Goal: Information Seeking & Learning: Learn about a topic

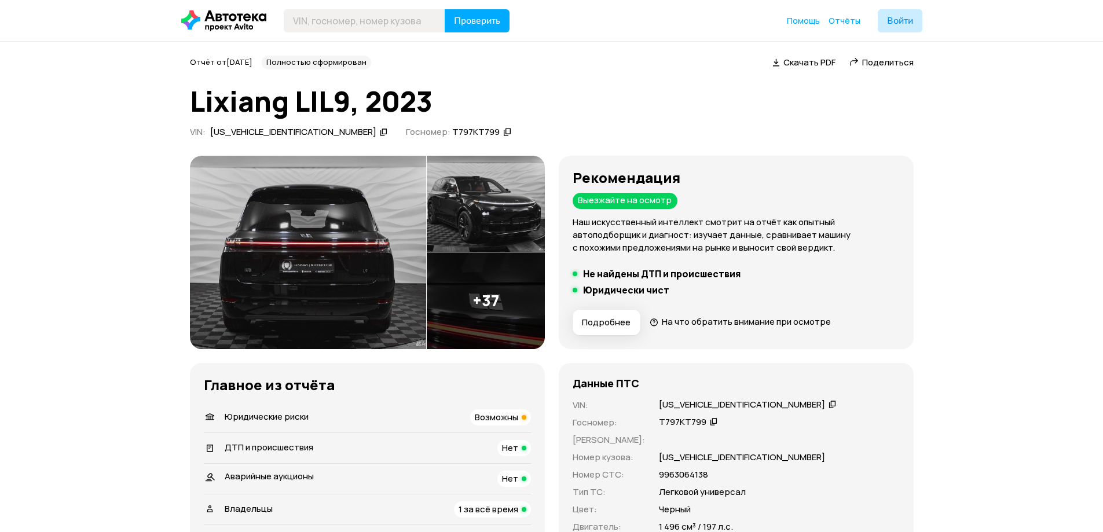
click at [314, 253] on img at bounding box center [308, 252] width 236 height 193
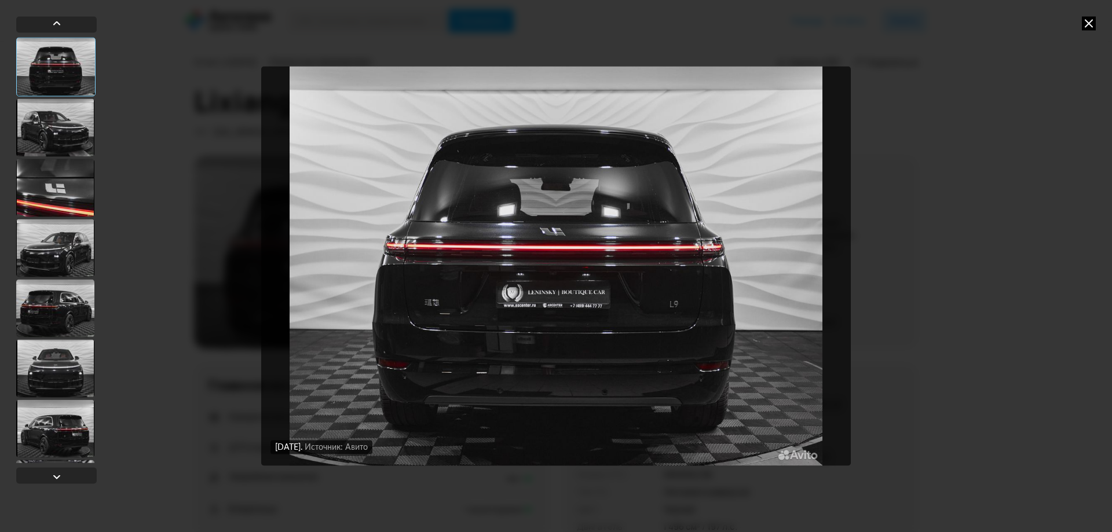
click at [64, 123] on div at bounding box center [55, 127] width 78 height 58
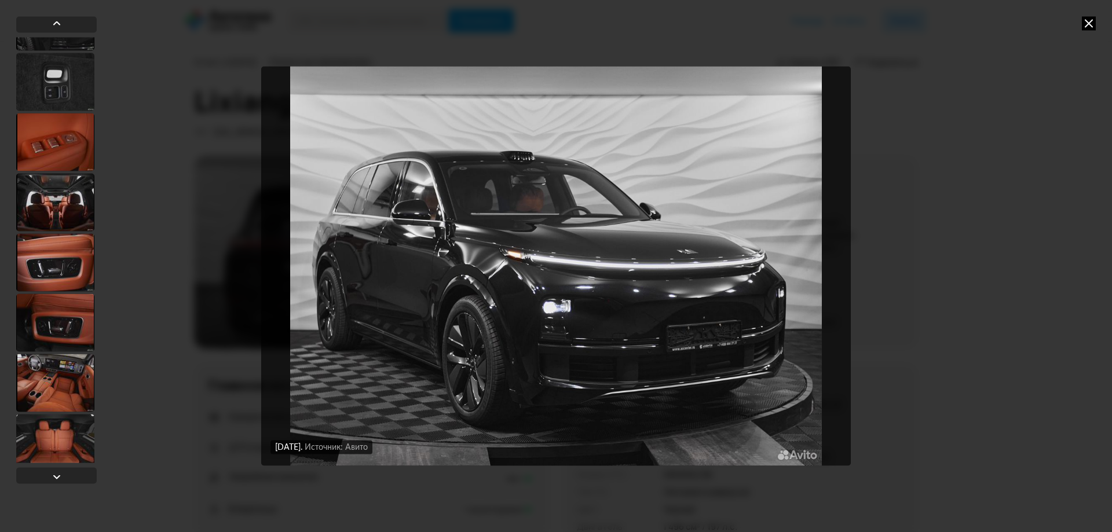
scroll to position [868, 0]
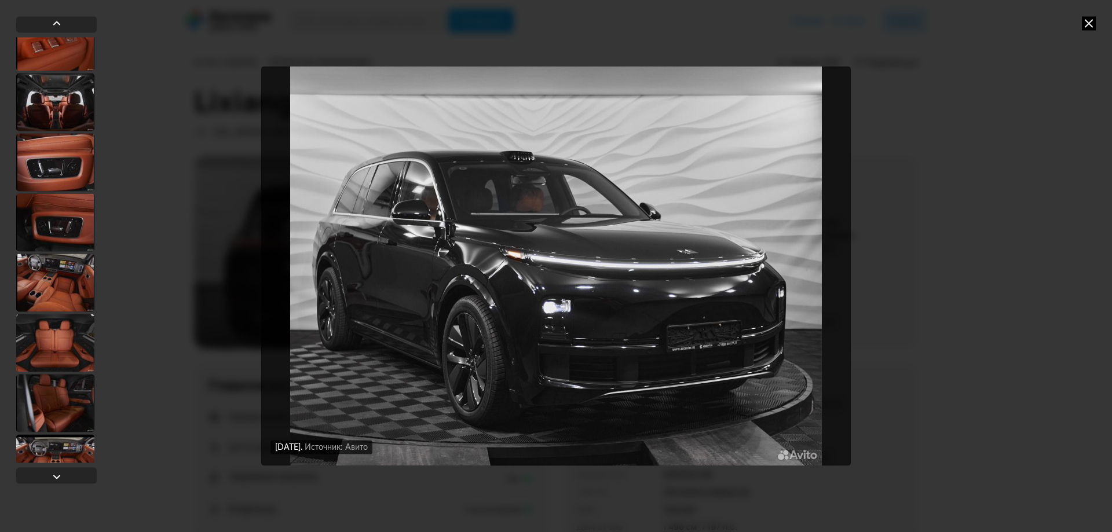
click at [50, 291] on div at bounding box center [55, 283] width 78 height 58
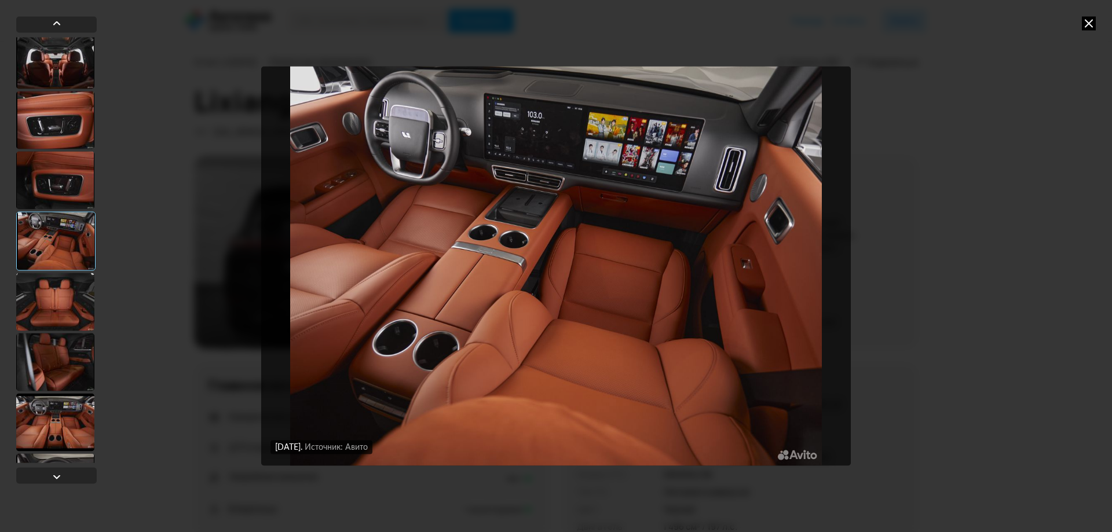
scroll to position [925, 0]
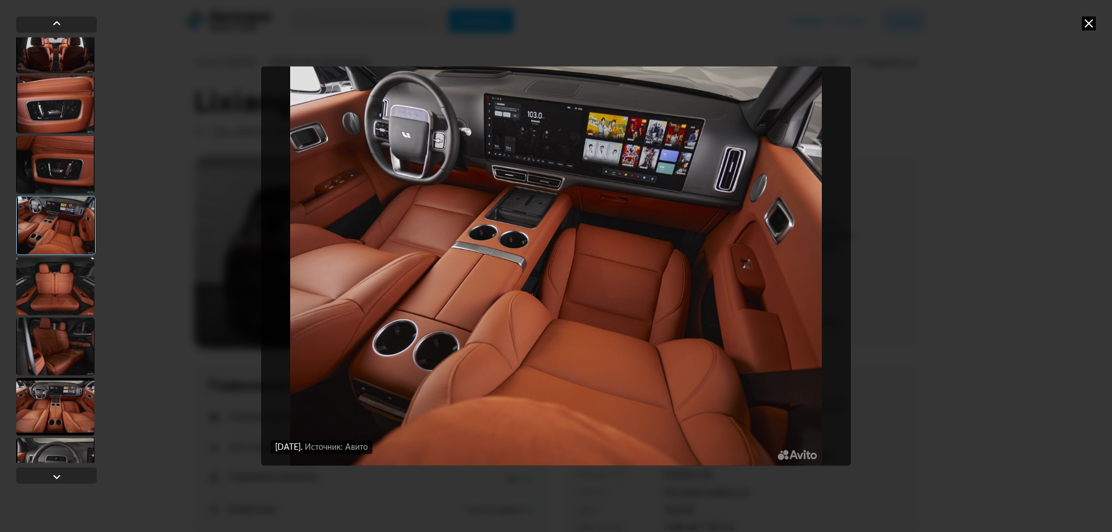
click at [53, 292] on div at bounding box center [55, 286] width 78 height 58
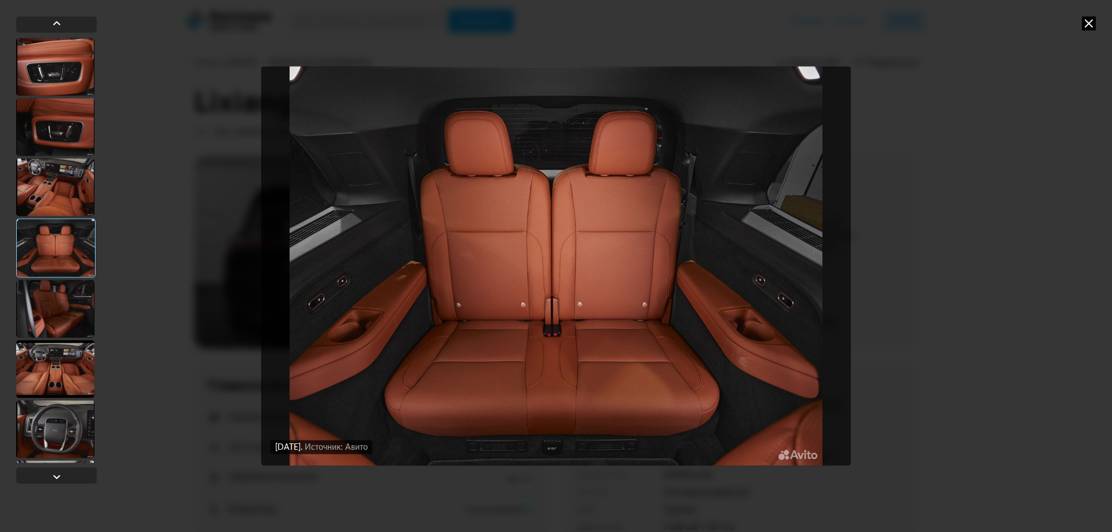
scroll to position [983, 0]
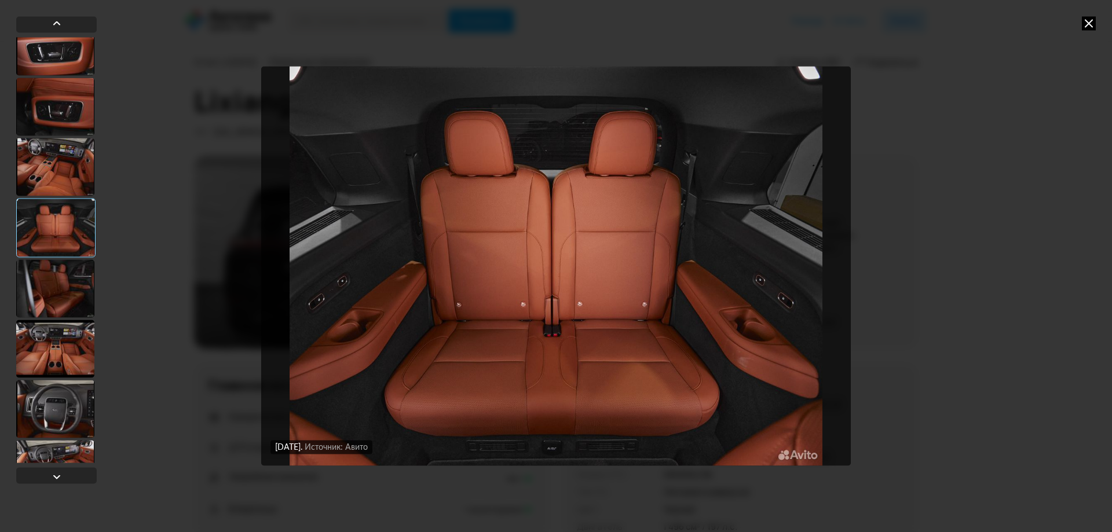
click at [56, 299] on div at bounding box center [55, 288] width 78 height 58
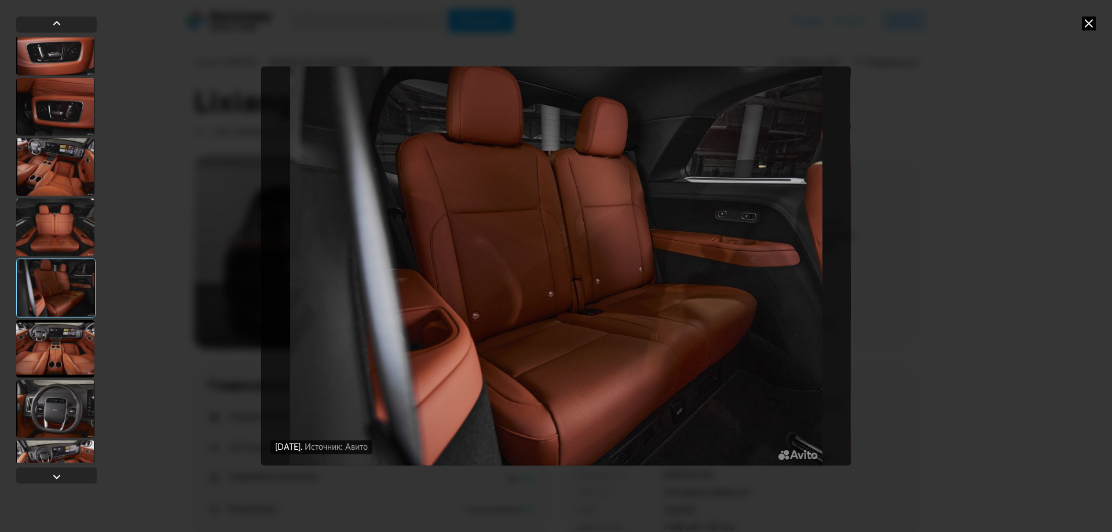
click at [64, 339] on div at bounding box center [55, 349] width 78 height 58
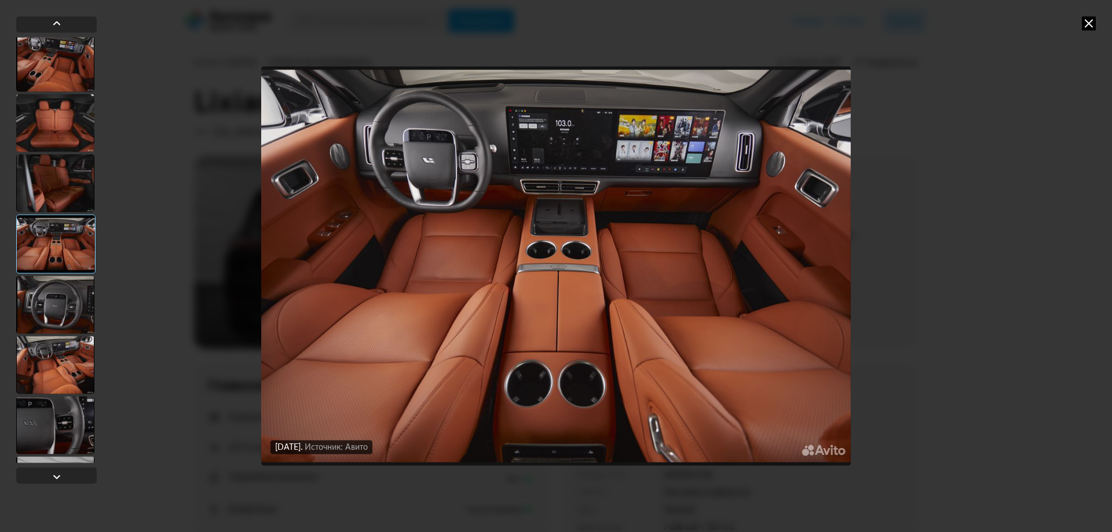
scroll to position [1099, 0]
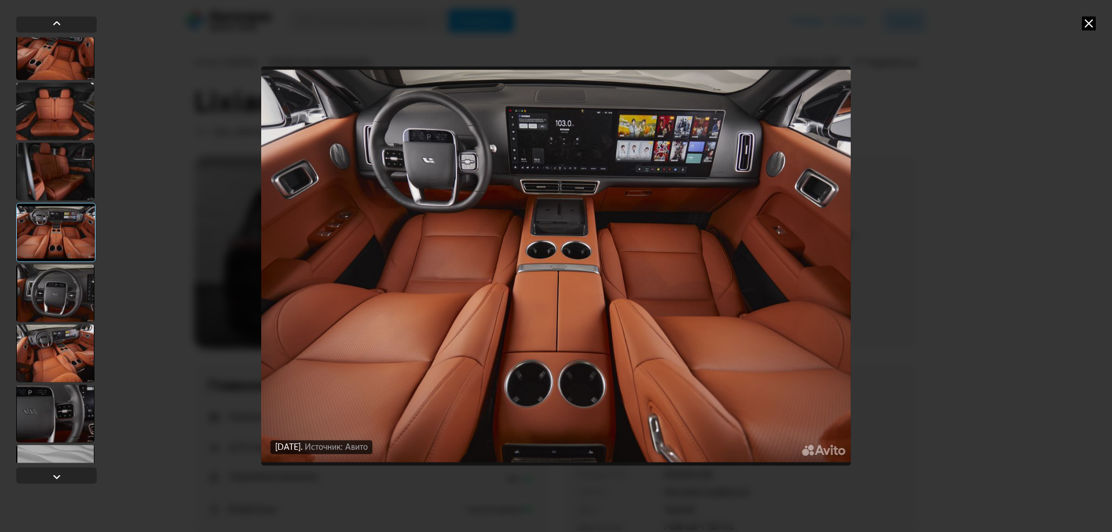
click at [61, 340] on div at bounding box center [55, 353] width 78 height 58
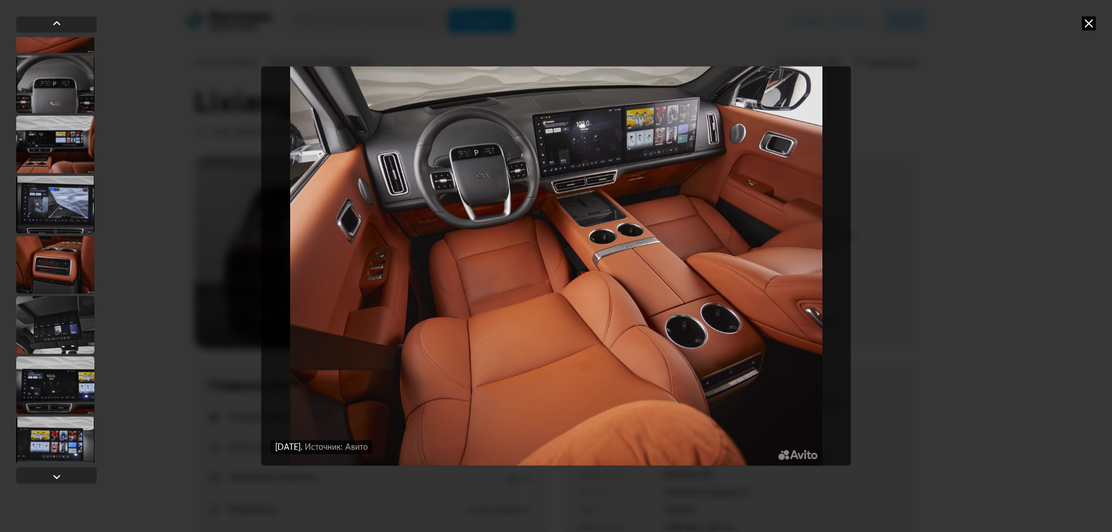
scroll to position [1678, 0]
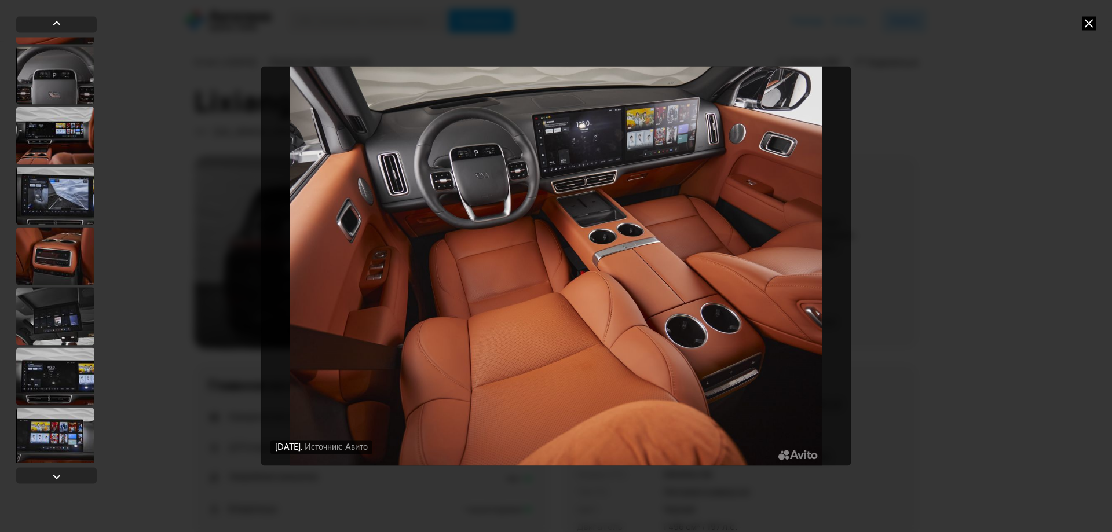
click at [67, 192] on div at bounding box center [55, 196] width 78 height 58
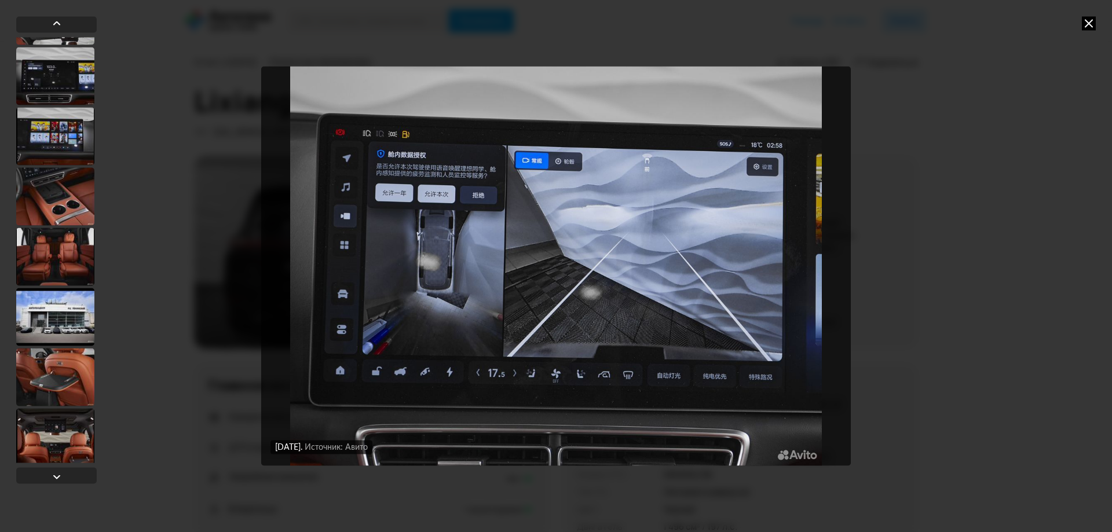
scroll to position [1984, 0]
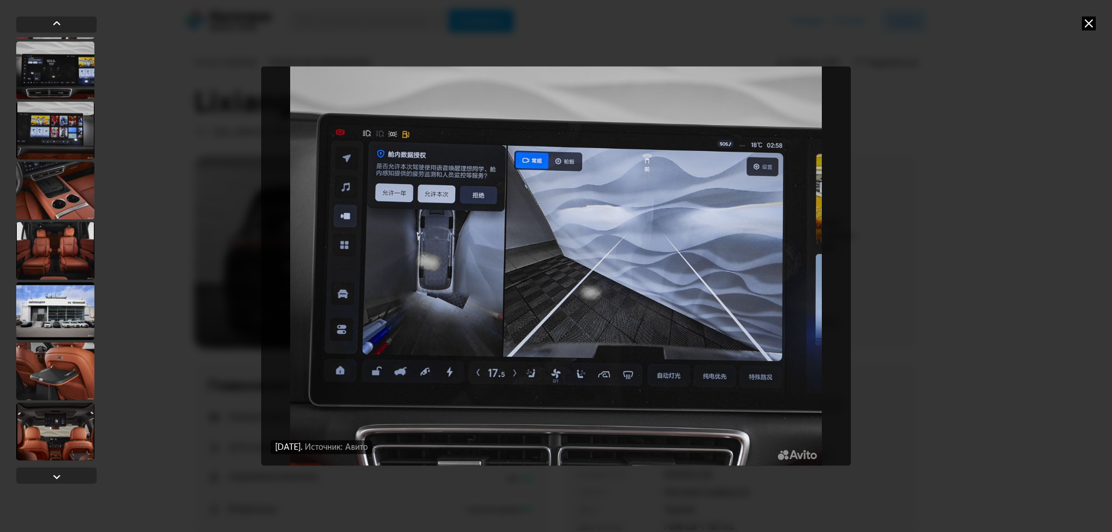
click at [58, 363] on div at bounding box center [55, 371] width 78 height 58
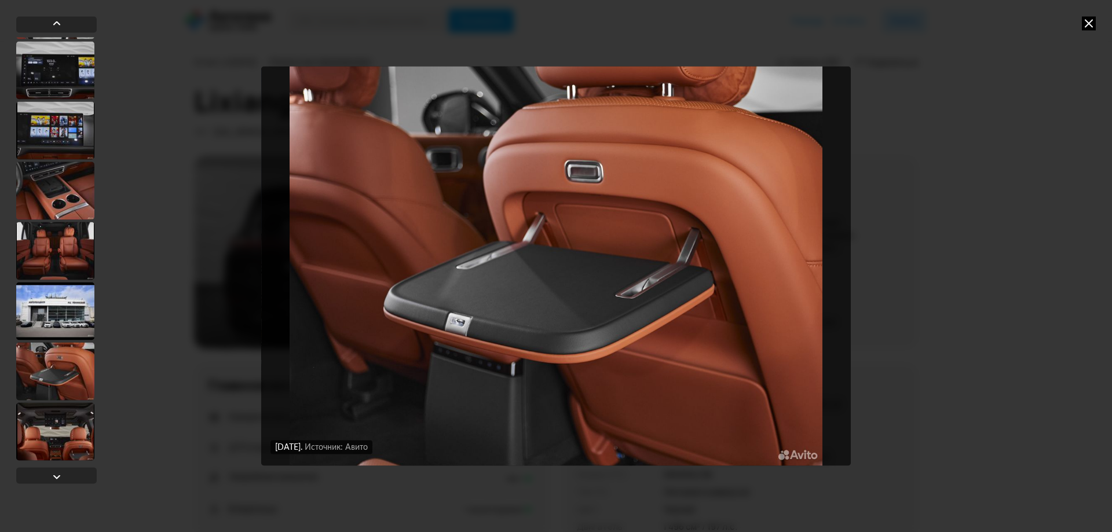
click at [61, 417] on div at bounding box center [55, 431] width 78 height 58
click at [59, 437] on div at bounding box center [55, 433] width 78 height 58
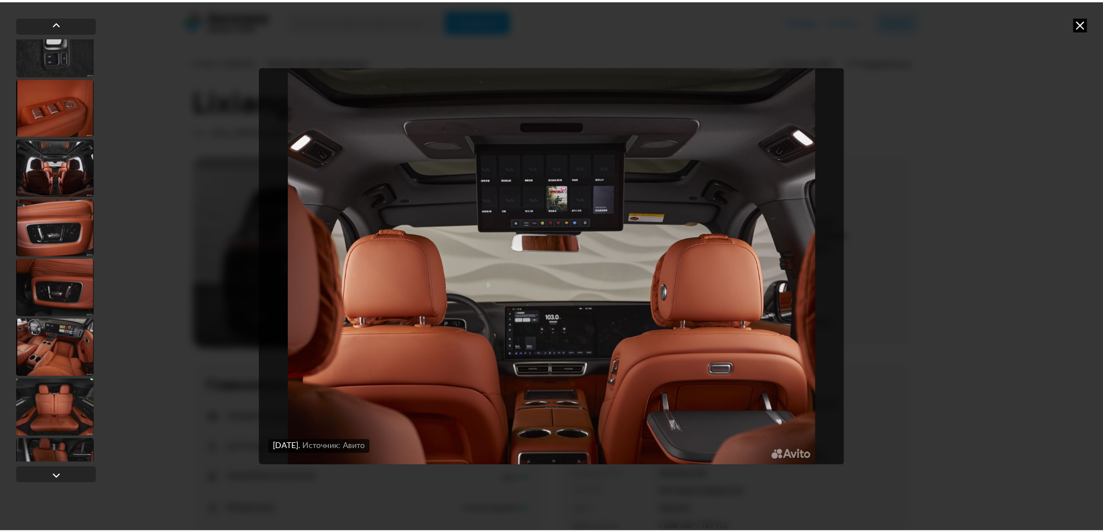
scroll to position [811, 0]
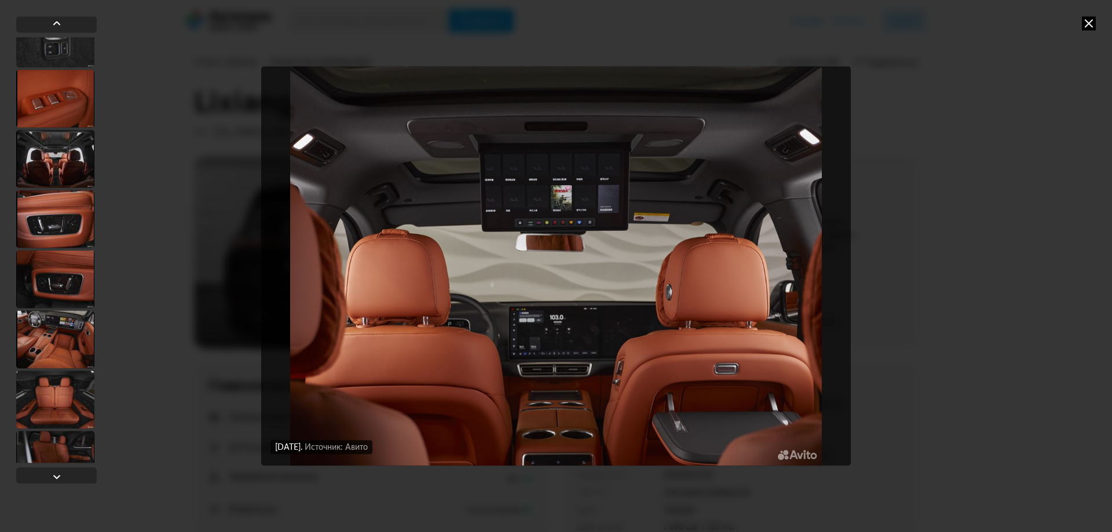
click at [57, 175] on div at bounding box center [55, 159] width 78 height 58
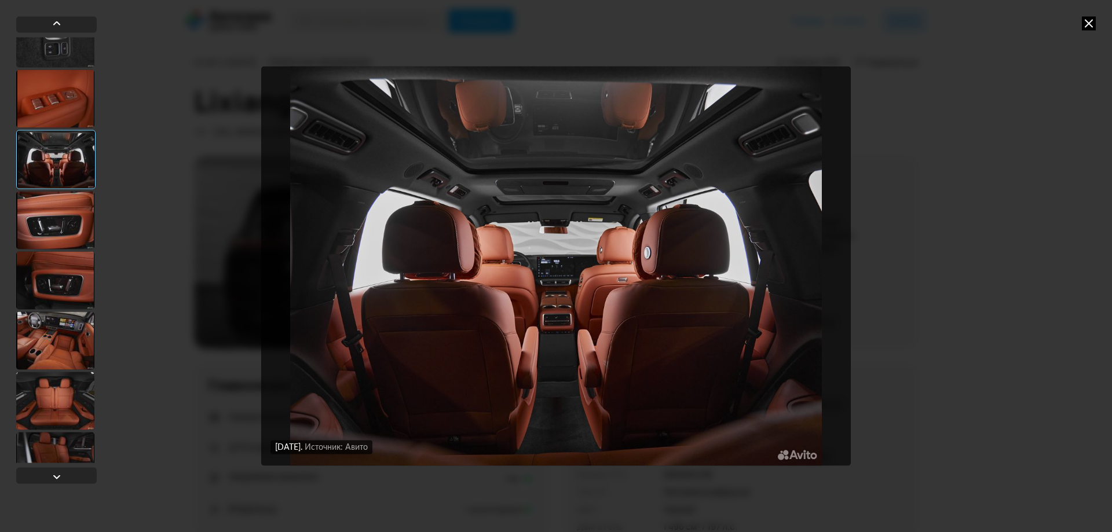
click at [1083, 19] on icon at bounding box center [1088, 23] width 14 height 14
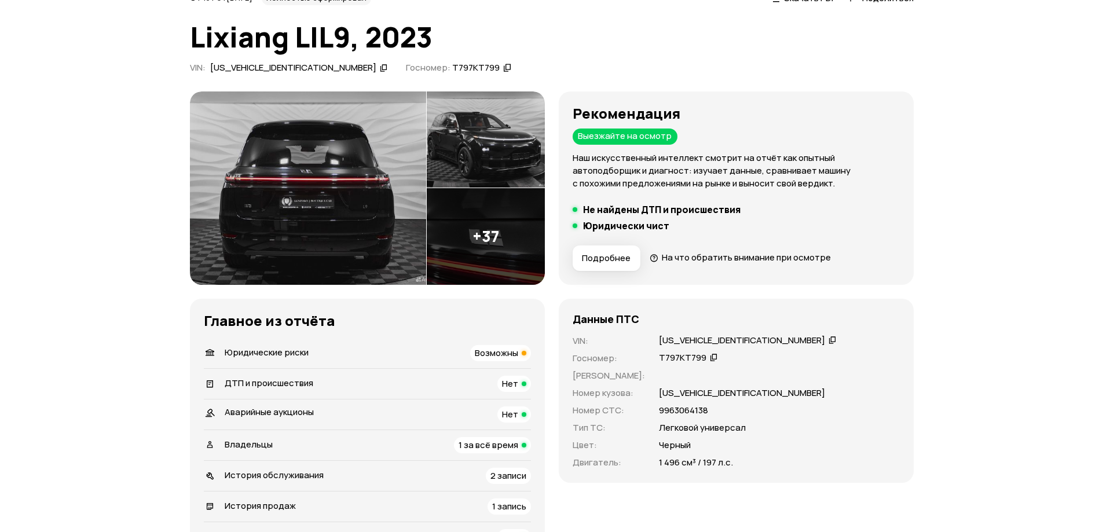
scroll to position [174, 0]
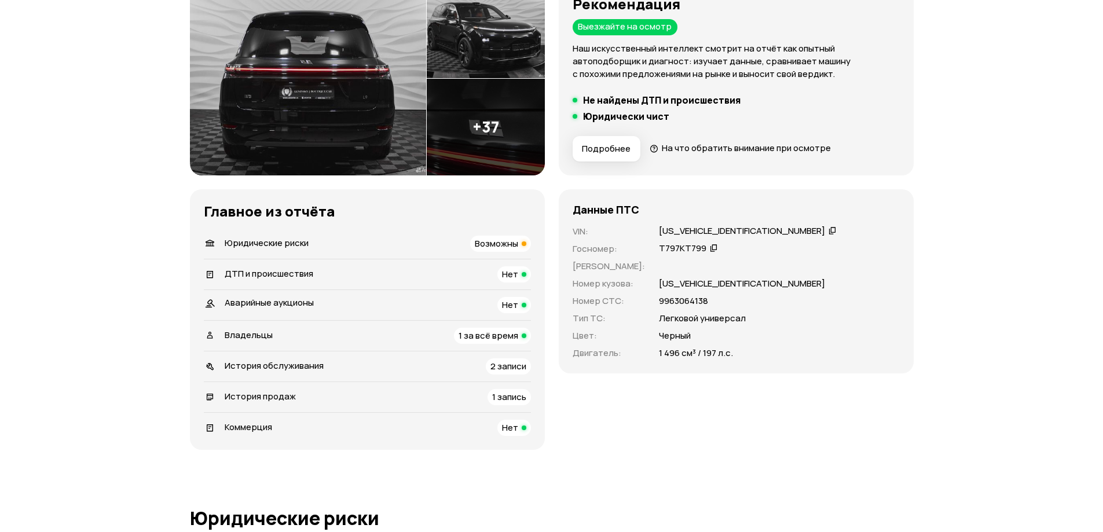
click at [503, 251] on div "Возможны" at bounding box center [500, 244] width 61 height 16
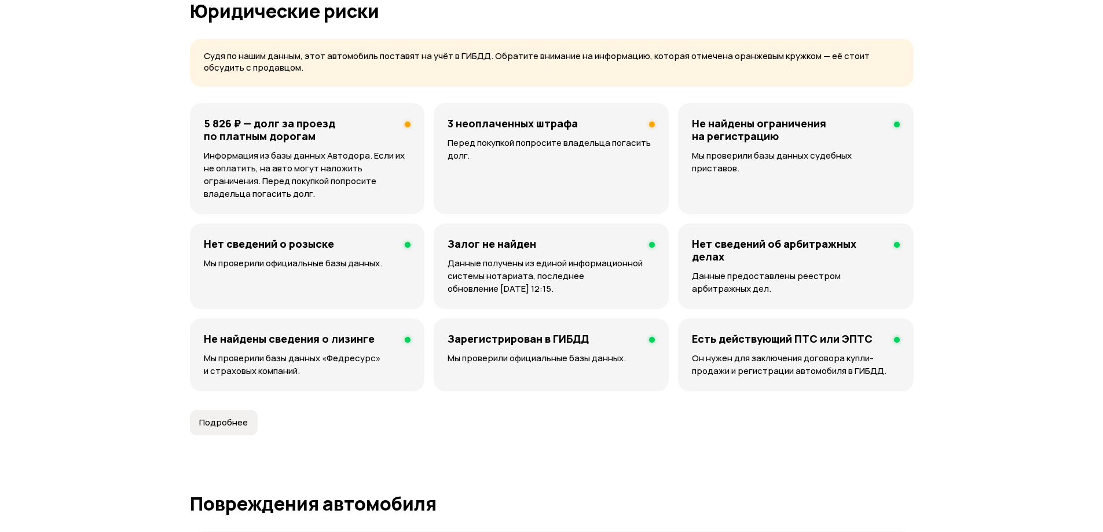
scroll to position [681, 0]
